Goal: Check status

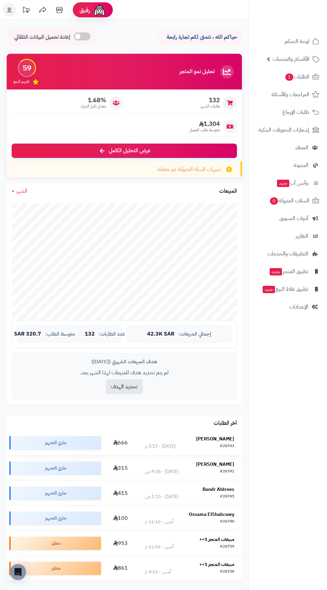
click at [222, 439] on strong "[PERSON_NAME]" at bounding box center [215, 438] width 38 height 7
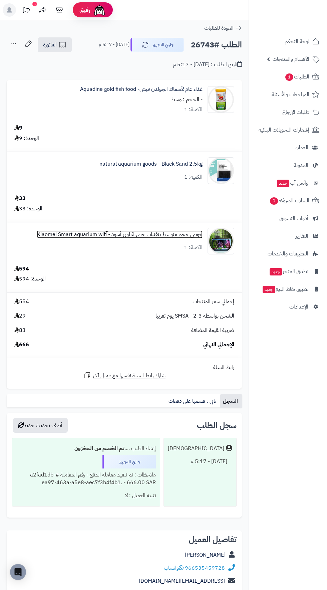
click at [110, 233] on link "حوض حجم متوسط بتقنيات حصرية لون أسود - Xiaomei Smart aquarium wifi" at bounding box center [120, 235] width 166 height 8
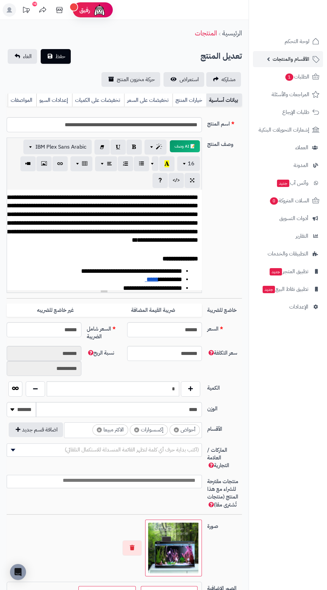
click at [283, 56] on span "الأقسام والمنتجات" at bounding box center [291, 58] width 37 height 9
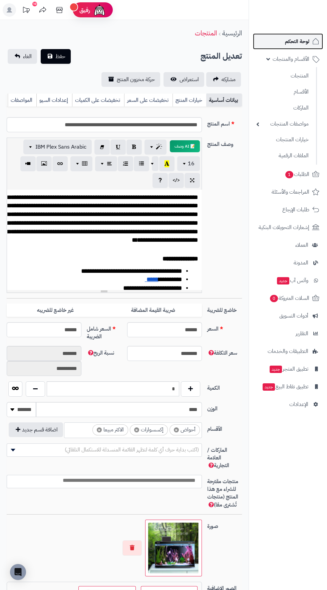
click at [290, 40] on span "لوحة التحكم" at bounding box center [297, 41] width 24 height 9
